Goal: Task Accomplishment & Management: Use online tool/utility

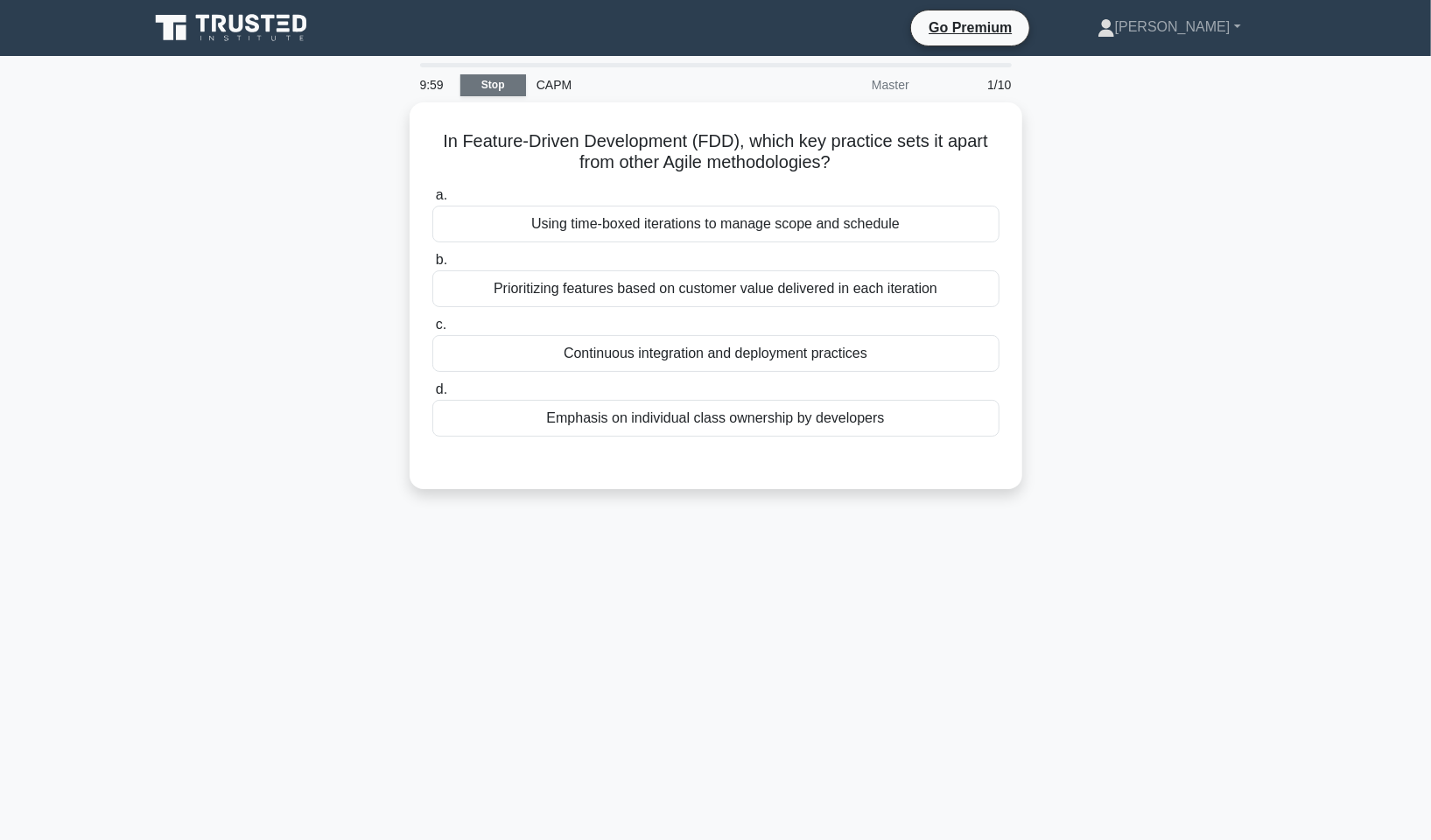
click at [507, 82] on link "Stop" at bounding box center [492, 85] width 66 height 22
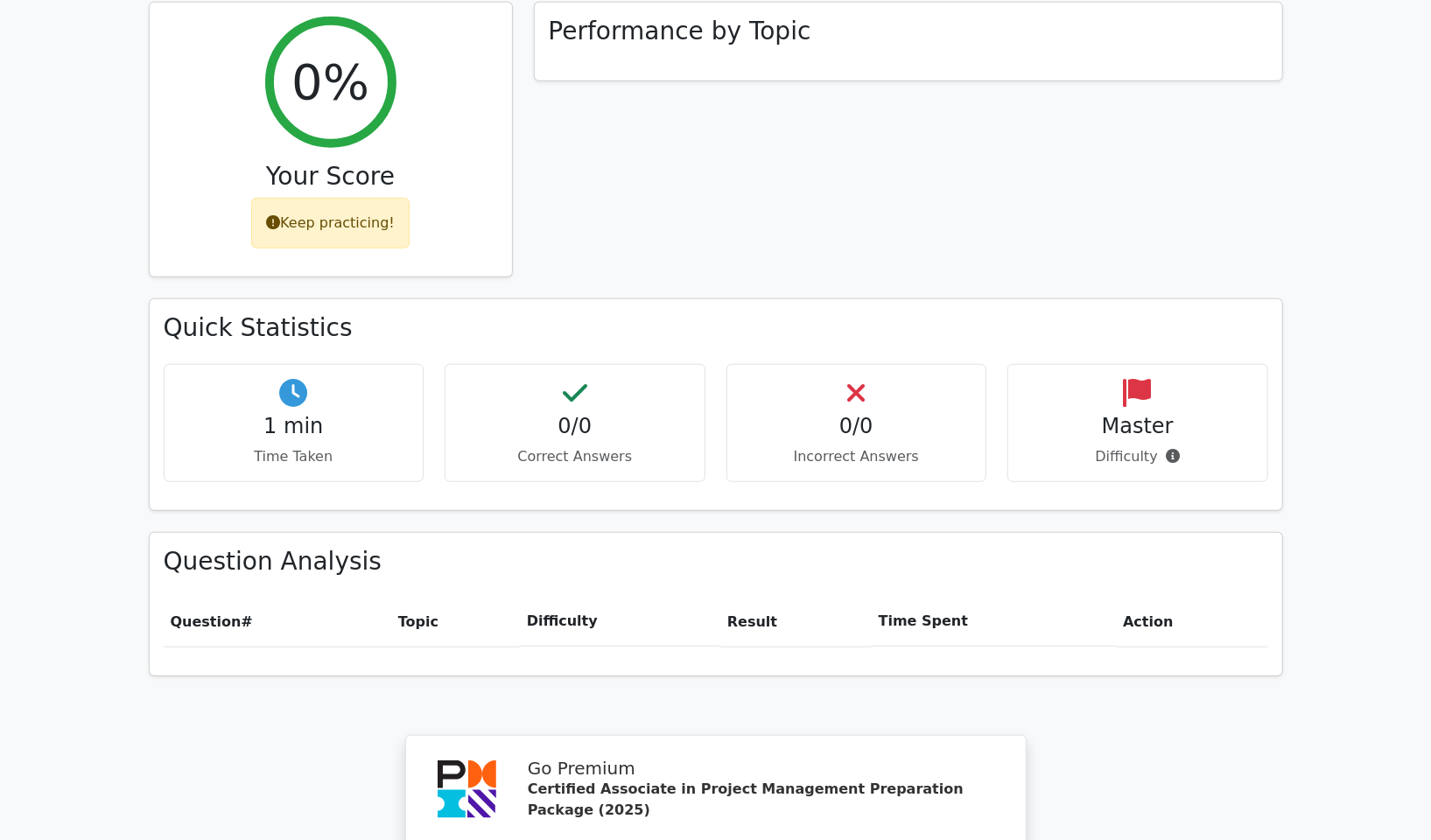
scroll to position [1225, 0]
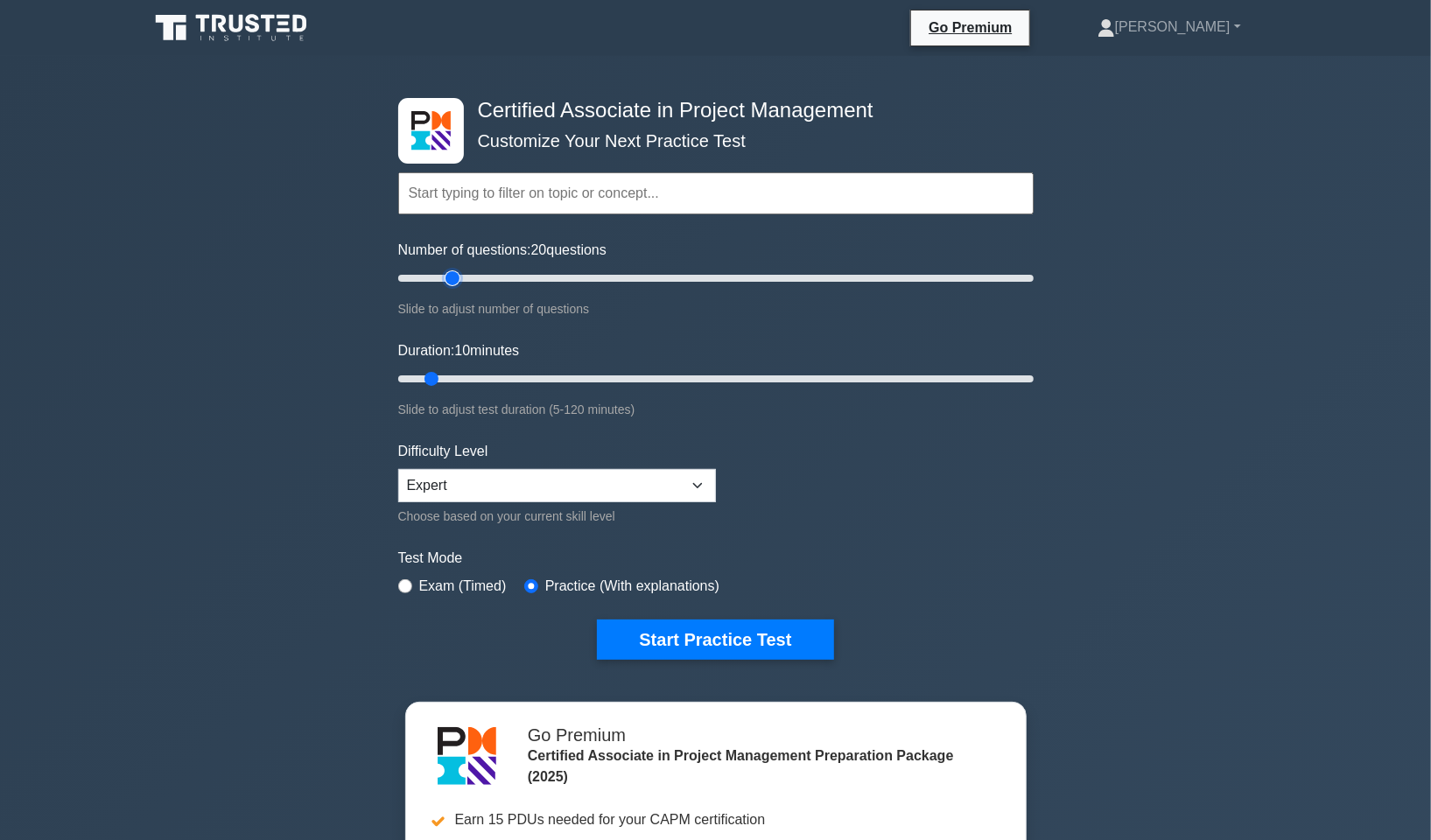
click at [445, 277] on input "Number of questions: 20 questions" at bounding box center [716, 278] width 635 height 21
click at [462, 278] on input "Number of questions: 20 questions" at bounding box center [716, 278] width 635 height 21
click at [438, 278] on input "Number of questions: 15 questions" at bounding box center [716, 278] width 635 height 21
type input "20"
click at [445, 278] on input "Number of questions: 15 questions" at bounding box center [716, 278] width 635 height 21
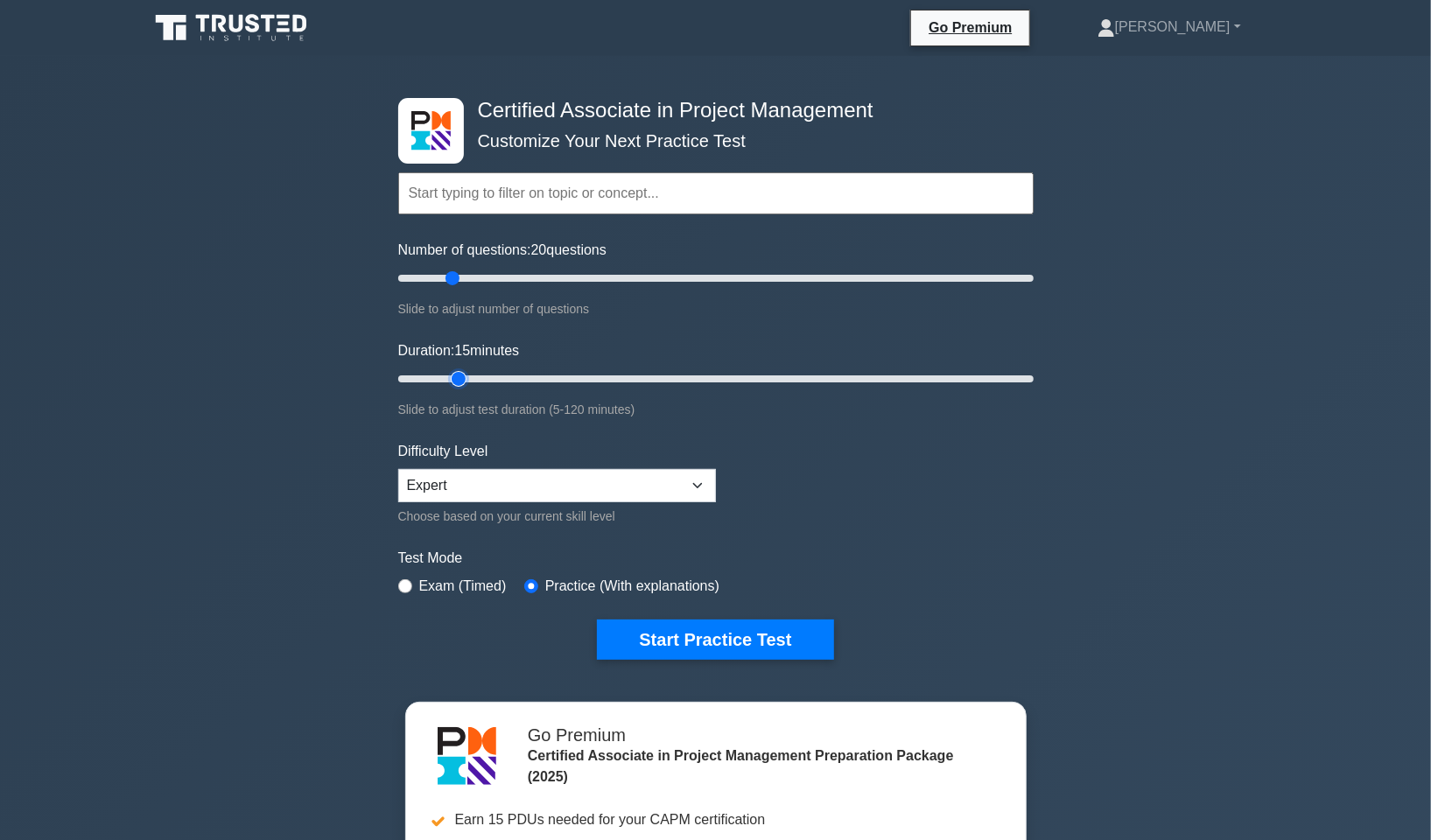
click at [455, 377] on input "Duration: 15 minutes" at bounding box center [716, 378] width 635 height 21
type input "20"
click at [475, 373] on input "Duration: 15 minutes" at bounding box center [716, 378] width 635 height 21
click at [651, 481] on select "Beginner Intermediate Expert" at bounding box center [556, 486] width 317 height 33
click at [398, 469] on select "Beginner Intermediate Expert" at bounding box center [556, 486] width 317 height 33
